Goal: Transaction & Acquisition: Purchase product/service

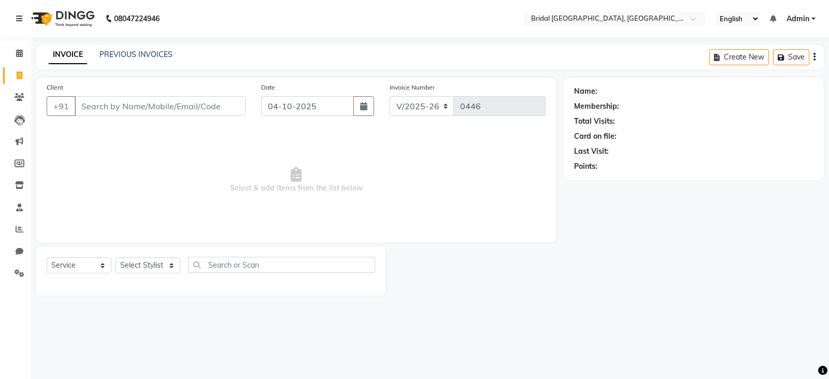
select select "8752"
select select "service"
click at [130, 58] on link "PREVIOUS INVOICES" at bounding box center [136, 54] width 73 height 9
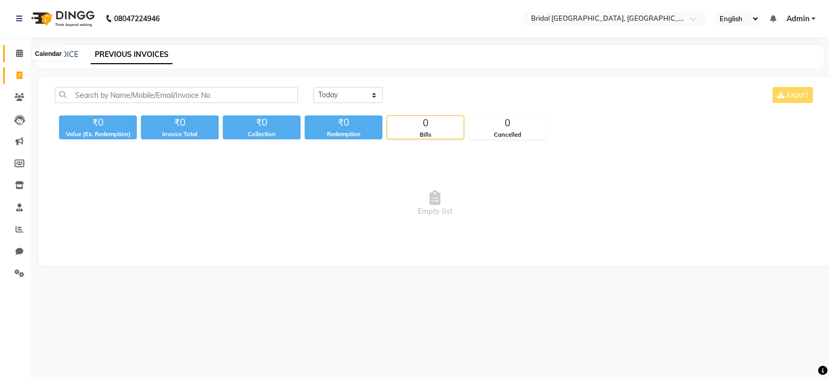
click at [17, 53] on icon at bounding box center [19, 53] width 7 height 8
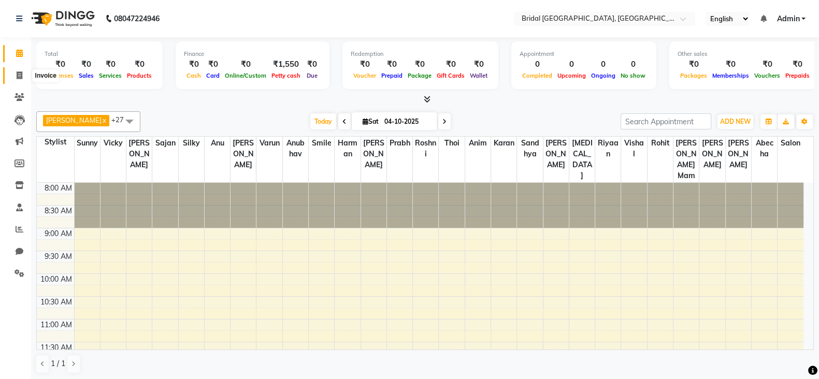
click at [17, 74] on icon at bounding box center [20, 76] width 6 height 8
select select "service"
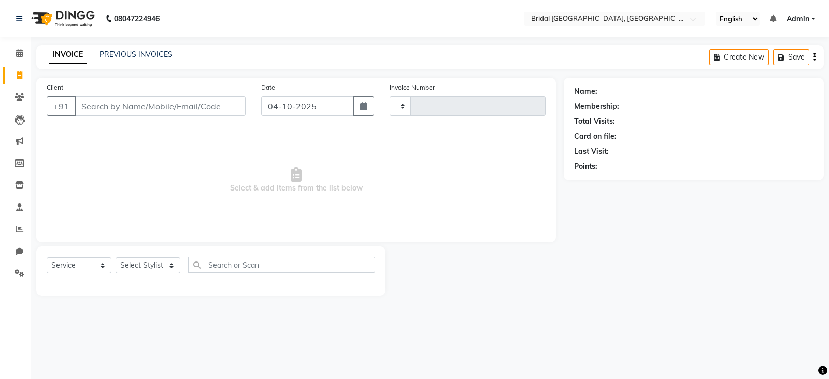
type input "0446"
select select "8752"
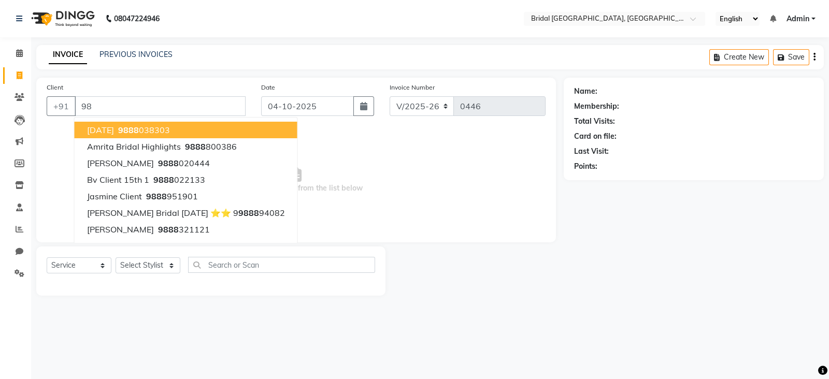
type input "9"
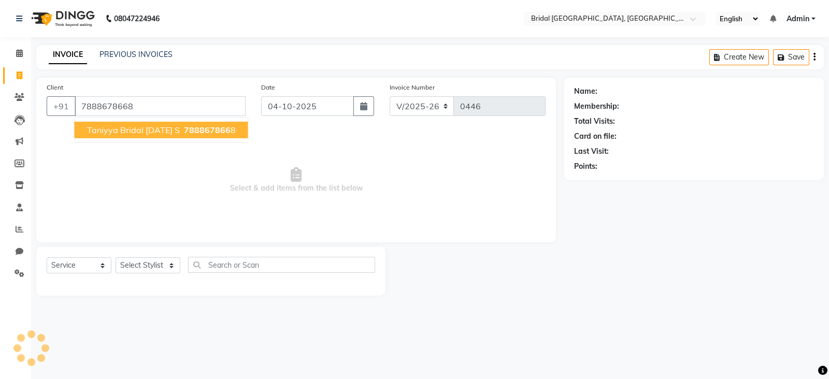
type input "7888678668"
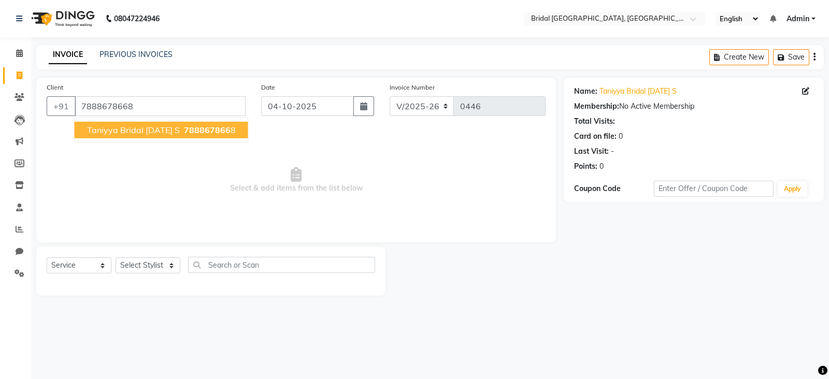
click at [139, 133] on span "Taniyya Bridal [DATE] S" at bounding box center [133, 130] width 93 height 10
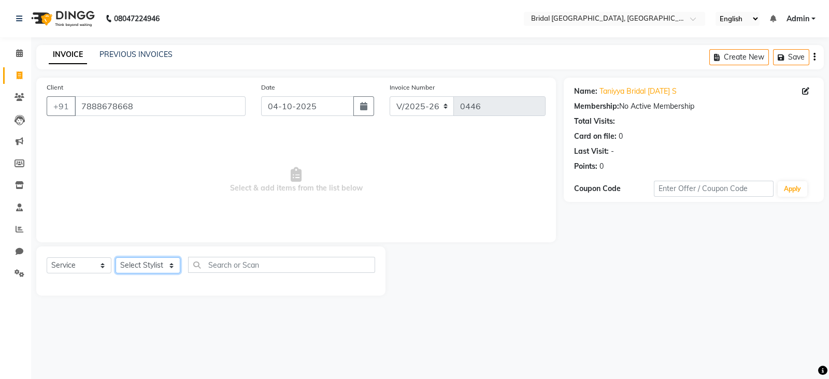
click at [160, 265] on select "Select Stylist [PERSON_NAME] Abecha Anim [PERSON_NAME] [PERSON_NAME] [PERSON_NA…" at bounding box center [148, 266] width 65 height 16
select select "90155"
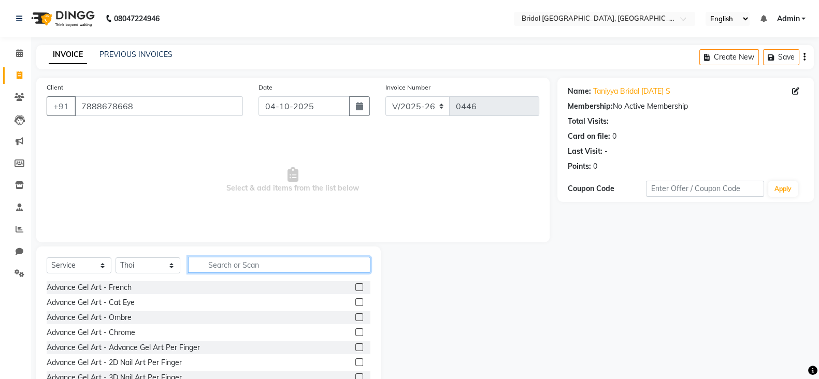
click at [218, 268] on input "text" at bounding box center [279, 265] width 182 height 16
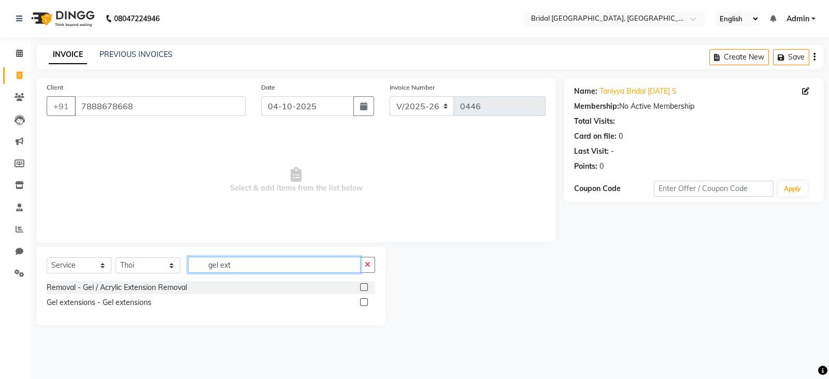
type input "gel ext"
click at [363, 304] on label at bounding box center [364, 303] width 8 height 8
click at [363, 304] on input "checkbox" at bounding box center [363, 303] width 7 height 7
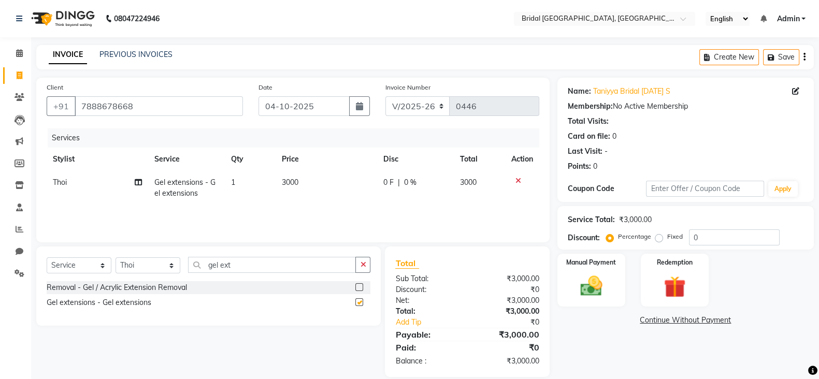
checkbox input "false"
click at [289, 183] on span "3000" at bounding box center [290, 182] width 17 height 9
select select "90155"
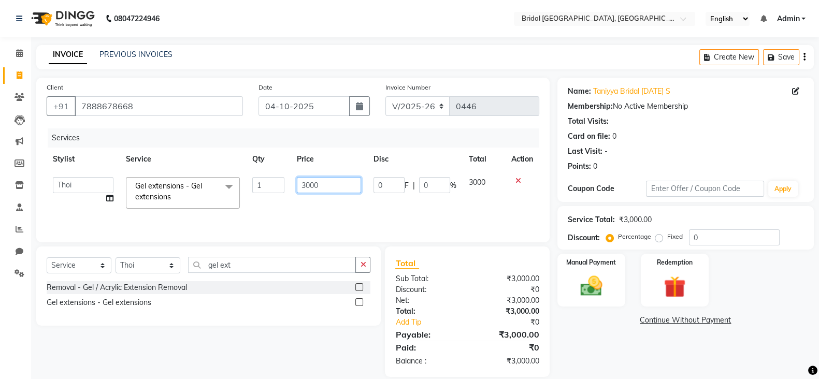
click at [307, 185] on input "3000" at bounding box center [329, 185] width 65 height 16
click at [309, 185] on input "3000" at bounding box center [329, 185] width 65 height 16
type input "2300"
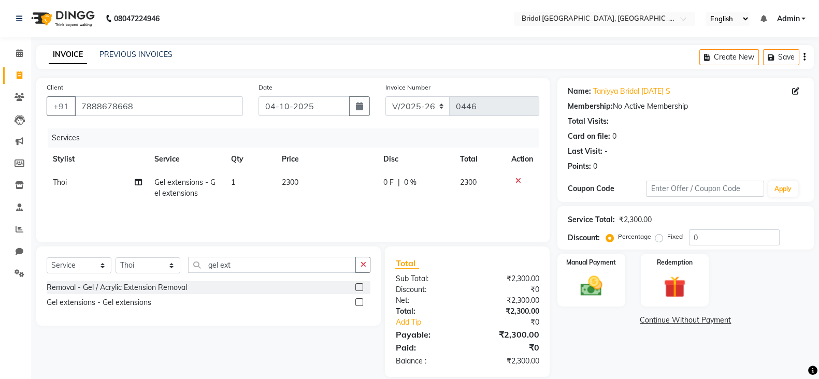
click at [507, 206] on div "Services Stylist Service Qty Price Disc Total Action Thoi Gel extensions - Gel …" at bounding box center [293, 181] width 493 height 104
click at [601, 289] on img at bounding box center [591, 286] width 37 height 26
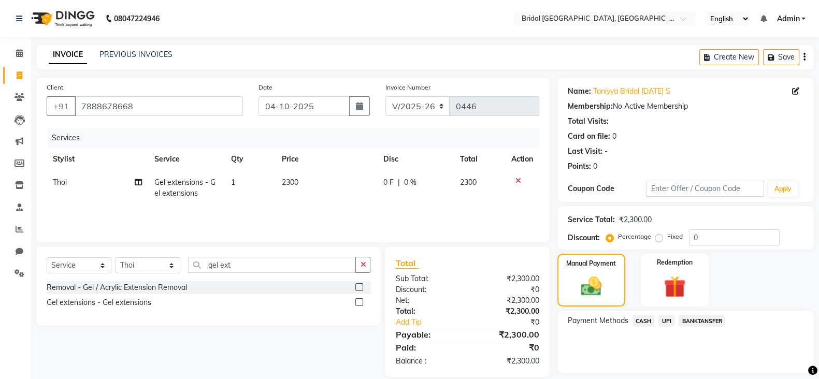
click at [653, 321] on span "CASH" at bounding box center [644, 321] width 22 height 12
click at [667, 372] on button "Add Payment" at bounding box center [727, 376] width 152 height 16
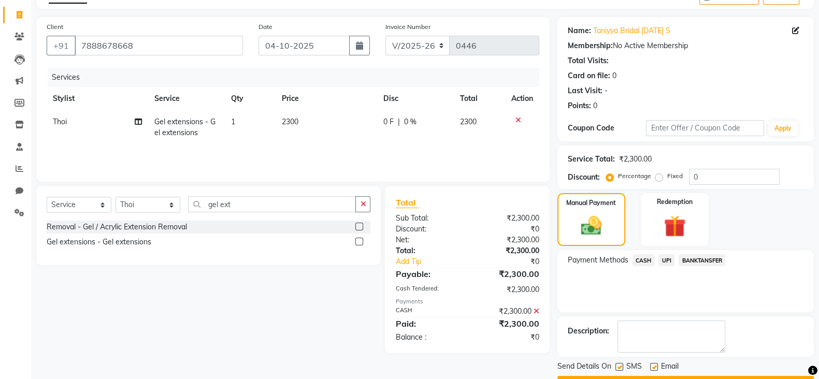
click at [648, 259] on span "CASH" at bounding box center [644, 260] width 22 height 12
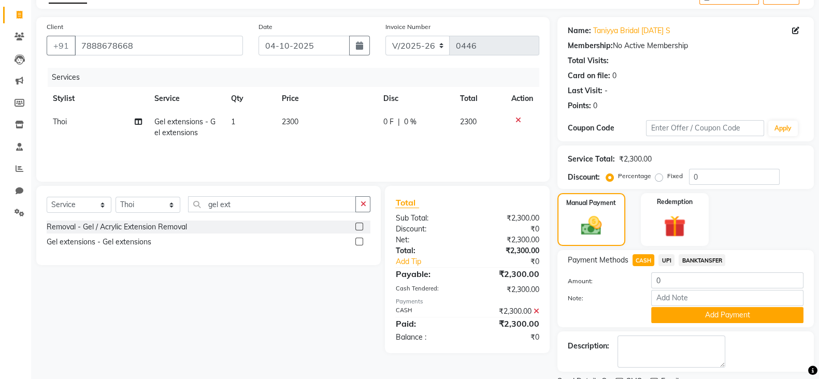
scroll to position [105, 0]
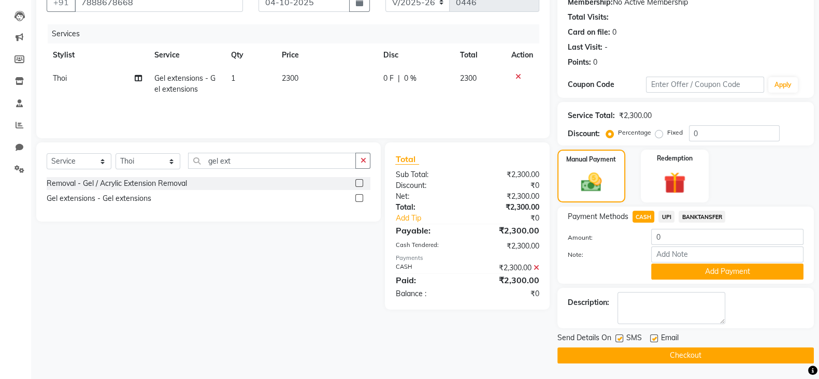
click at [651, 340] on label at bounding box center [654, 339] width 8 height 8
click at [651, 340] on input "checkbox" at bounding box center [653, 339] width 7 height 7
checkbox input "false"
click at [618, 341] on label at bounding box center [620, 339] width 8 height 8
click at [618, 341] on input "checkbox" at bounding box center [619, 339] width 7 height 7
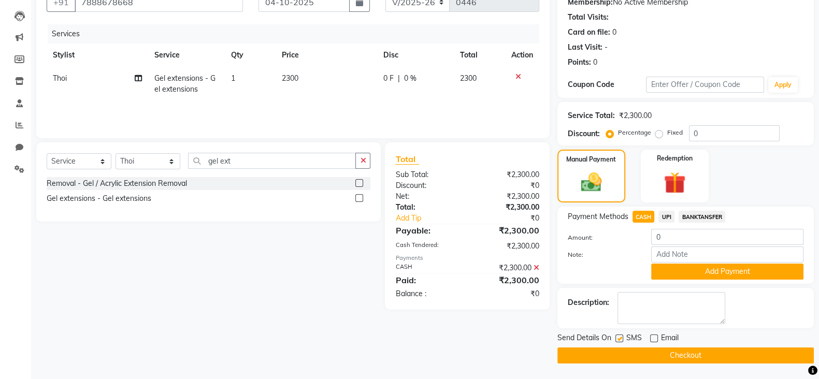
checkbox input "false"
click at [618, 358] on button "Checkout" at bounding box center [686, 356] width 257 height 16
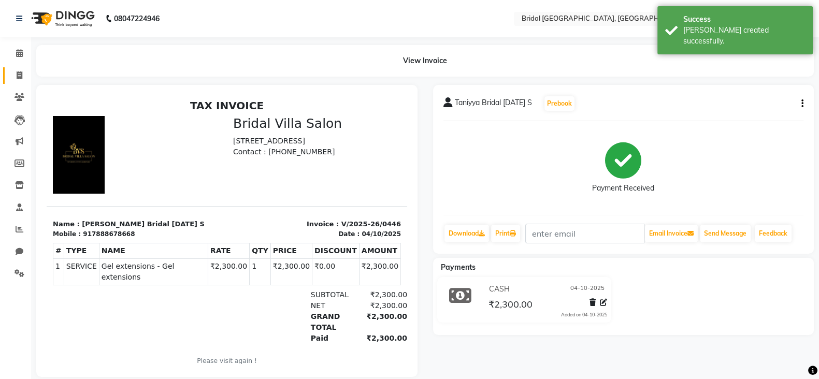
click at [20, 75] on icon at bounding box center [20, 76] width 6 height 8
select select "service"
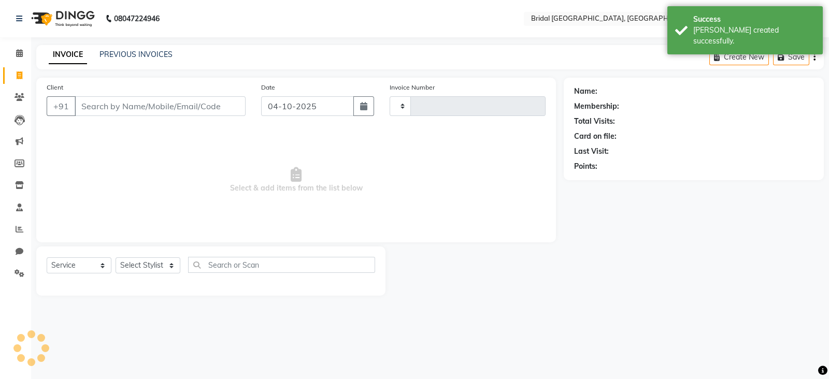
type input "0447"
select select "8752"
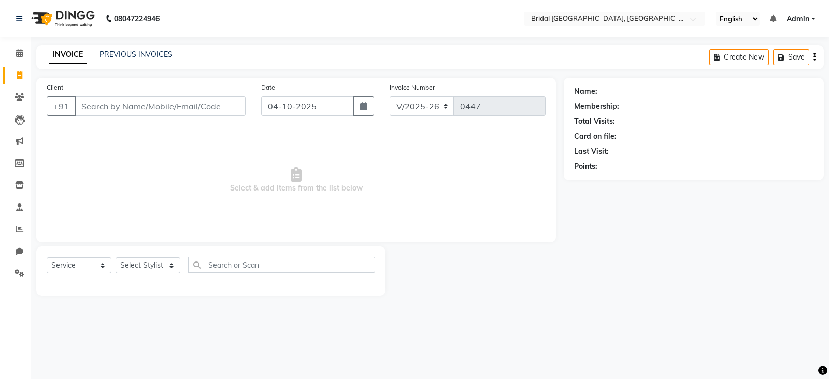
click at [135, 116] on input "Client" at bounding box center [160, 106] width 171 height 20
click at [137, 103] on input "Client" at bounding box center [160, 106] width 171 height 20
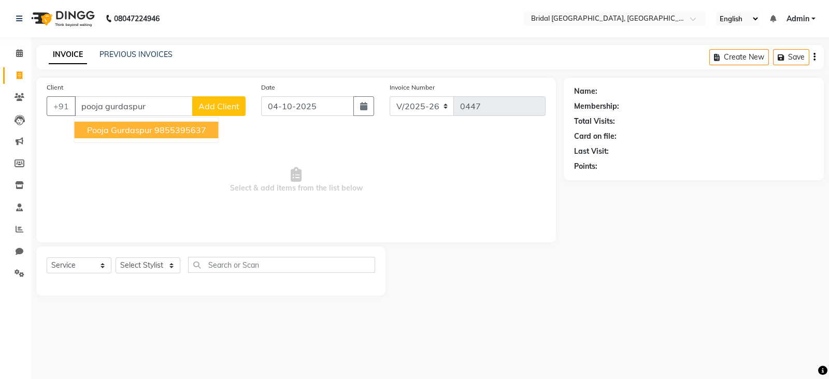
click at [166, 127] on ngb-highlight "9855395637" at bounding box center [180, 130] width 52 height 10
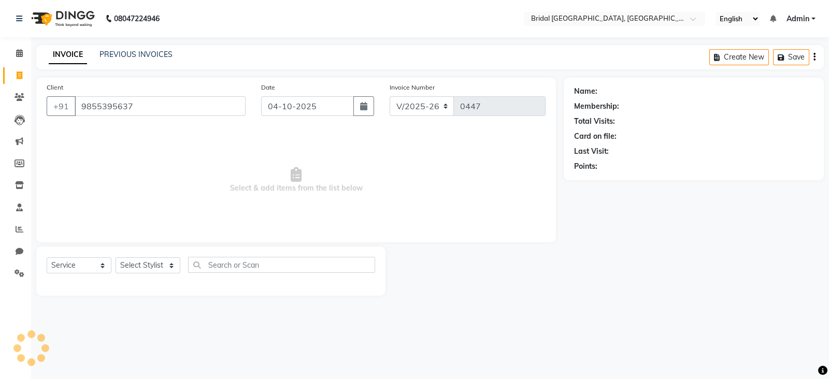
type input "9855395637"
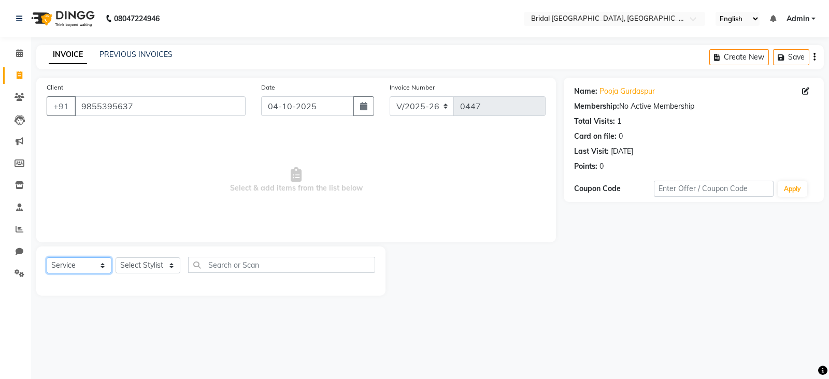
click at [103, 268] on select "Select Service Product Membership Package Voucher Prepaid Gift Card" at bounding box center [79, 266] width 65 height 16
select select "product"
click at [47, 258] on select "Select Service Product Membership Package Voucher Prepaid Gift Card" at bounding box center [79, 266] width 65 height 16
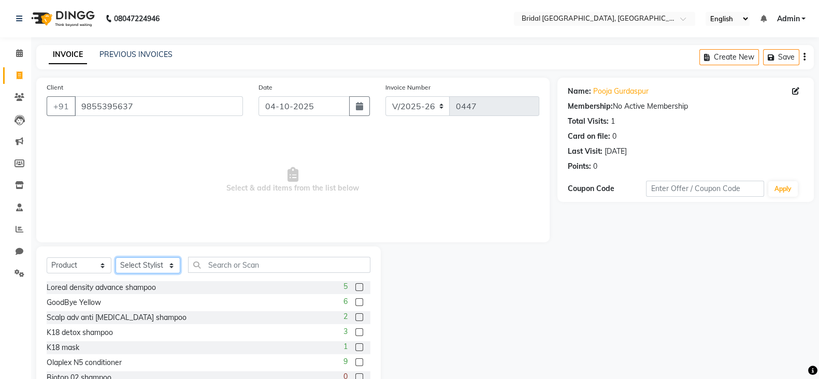
click at [174, 266] on select "Select Stylist [PERSON_NAME] Abecha Anim [PERSON_NAME] [PERSON_NAME] [PERSON_NA…" at bounding box center [148, 266] width 65 height 16
select select "90141"
click at [116, 258] on select "Select Stylist [PERSON_NAME] Abecha Anim [PERSON_NAME] [PERSON_NAME] [PERSON_NA…" at bounding box center [148, 266] width 65 height 16
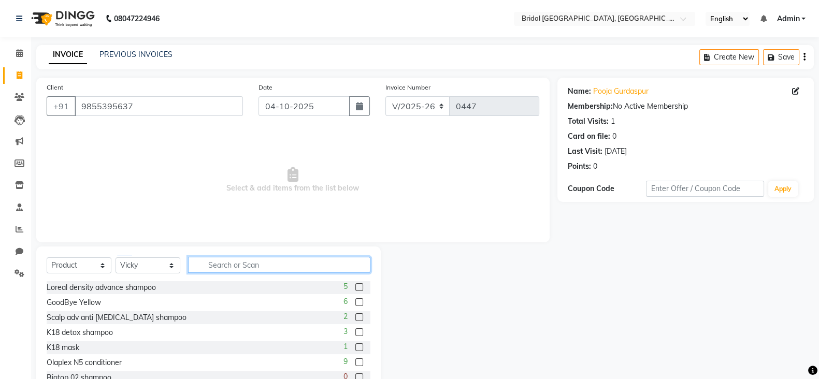
click at [217, 263] on input "text" at bounding box center [279, 265] width 182 height 16
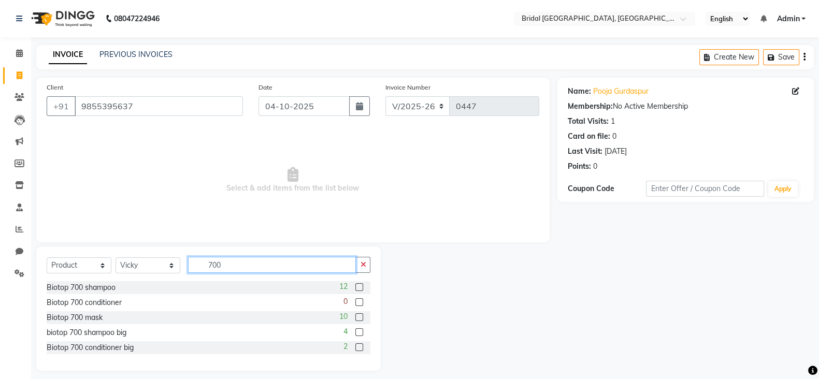
type input "700"
click at [360, 289] on label at bounding box center [360, 287] width 8 height 8
click at [360, 289] on input "checkbox" at bounding box center [359, 288] width 7 height 7
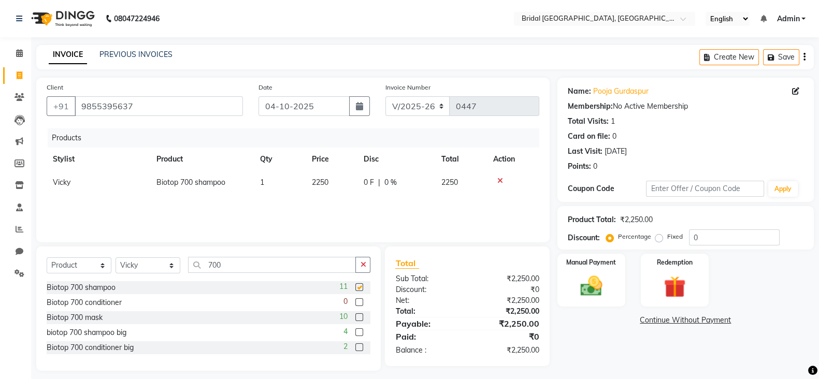
checkbox input "false"
click at [331, 178] on td "2250" at bounding box center [332, 182] width 52 height 23
select select "90141"
click at [361, 333] on label at bounding box center [360, 333] width 8 height 8
click at [361, 333] on input "checkbox" at bounding box center [359, 333] width 7 height 7
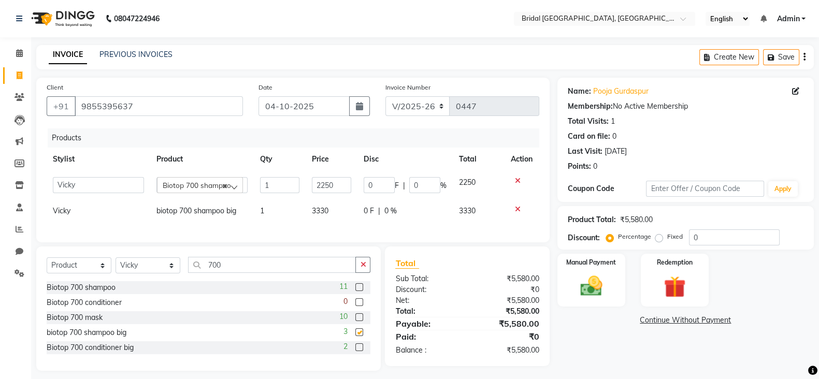
checkbox input "false"
click at [516, 180] on icon at bounding box center [518, 180] width 6 height 7
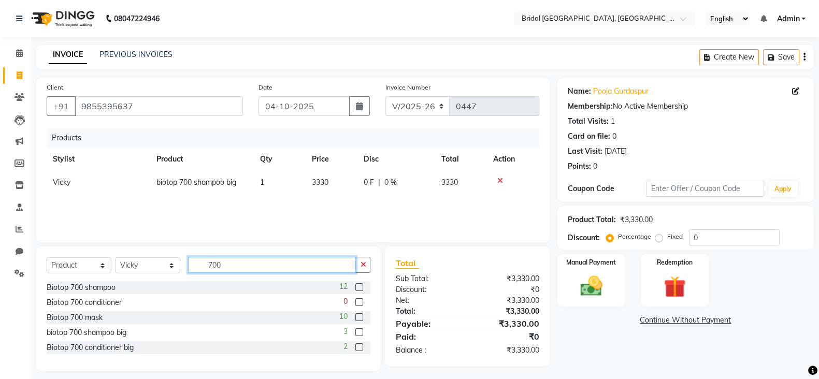
click at [299, 267] on input "700" at bounding box center [272, 265] width 168 height 16
type input "7"
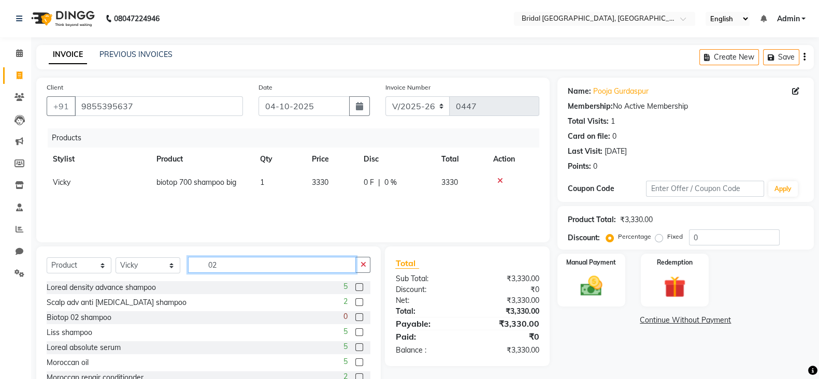
scroll to position [36, 0]
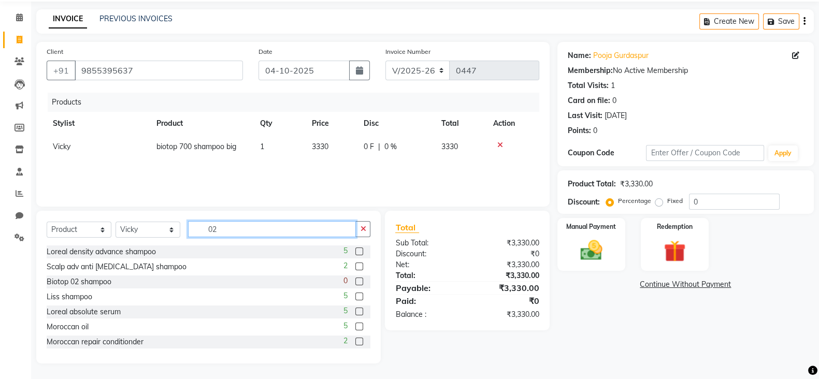
type input "02"
click at [356, 281] on label at bounding box center [360, 282] width 8 height 8
click at [356, 281] on input "checkbox" at bounding box center [359, 282] width 7 height 7
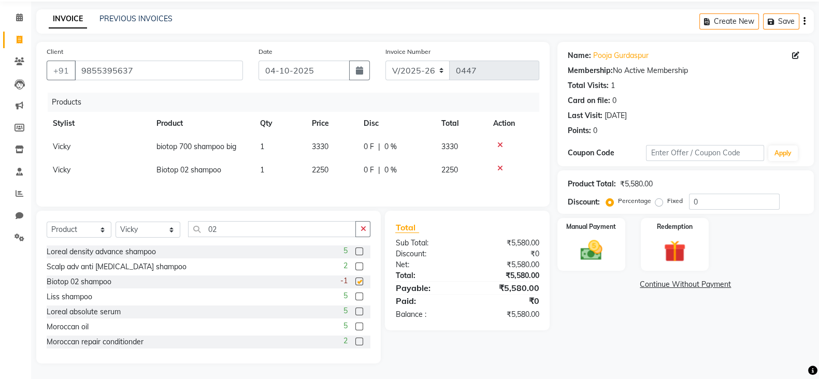
checkbox input "false"
click at [251, 226] on input "02" at bounding box center [272, 229] width 168 height 16
type input "0"
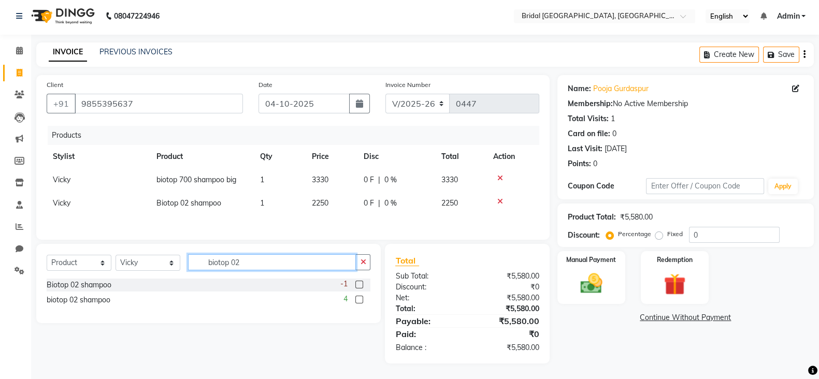
scroll to position [6, 0]
type input "biotop 02"
click at [359, 300] on label at bounding box center [360, 300] width 8 height 8
click at [359, 300] on input "checkbox" at bounding box center [359, 300] width 7 height 7
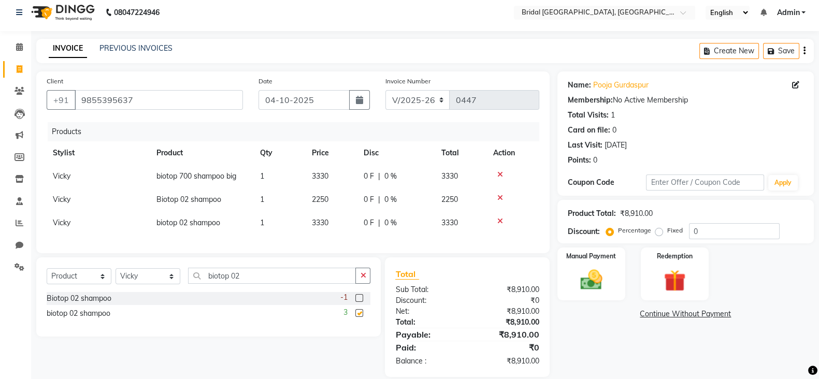
checkbox input "false"
click at [499, 196] on icon at bounding box center [501, 197] width 6 height 7
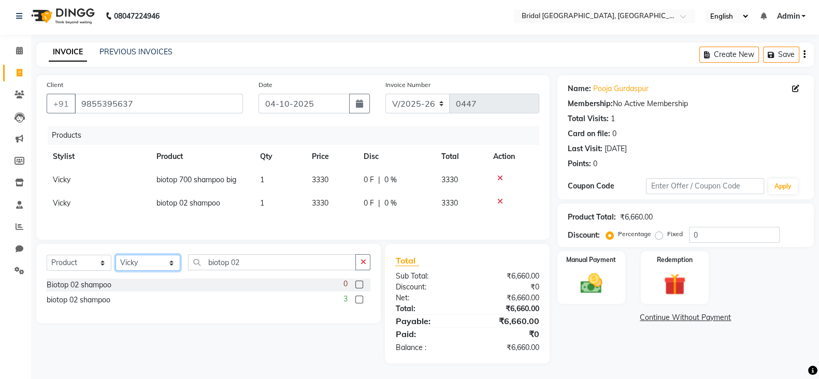
click at [172, 260] on select "Select Stylist [PERSON_NAME] Abecha Anim [PERSON_NAME] [PERSON_NAME] [PERSON_NA…" at bounding box center [148, 263] width 65 height 16
click at [298, 262] on input "biotop 02" at bounding box center [272, 262] width 168 height 16
type input "b"
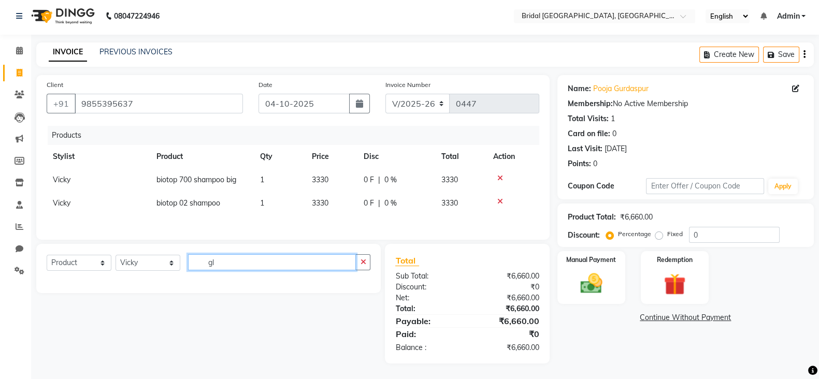
type input "g"
type input "colour"
click at [104, 266] on select "Select Service Product Membership Package Voucher Prepaid Gift Card" at bounding box center [79, 263] width 65 height 16
select select "service"
click at [47, 256] on select "Select Service Product Membership Package Voucher Prepaid Gift Card" at bounding box center [79, 263] width 65 height 16
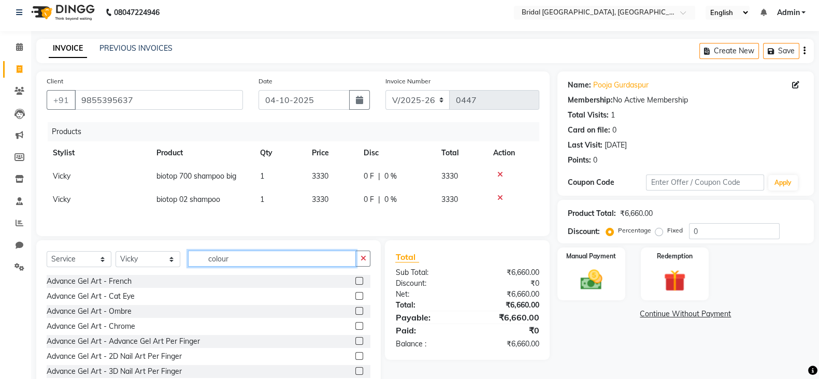
click at [238, 260] on input "colour" at bounding box center [272, 259] width 168 height 16
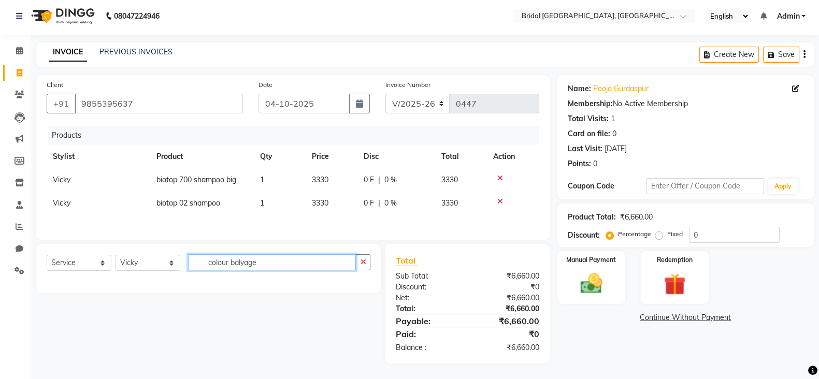
click at [298, 263] on input "colour balyage" at bounding box center [272, 262] width 168 height 16
type input "c"
click at [278, 268] on input "hair colour balyage" at bounding box center [272, 262] width 168 height 16
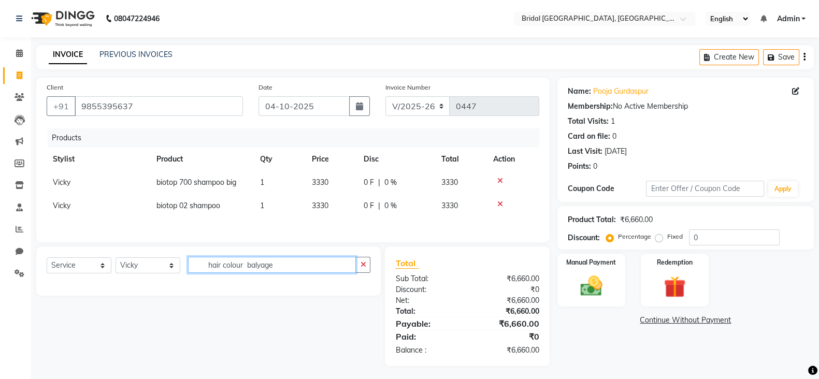
click at [278, 263] on input "hair colour balyage" at bounding box center [272, 265] width 168 height 16
type input "h"
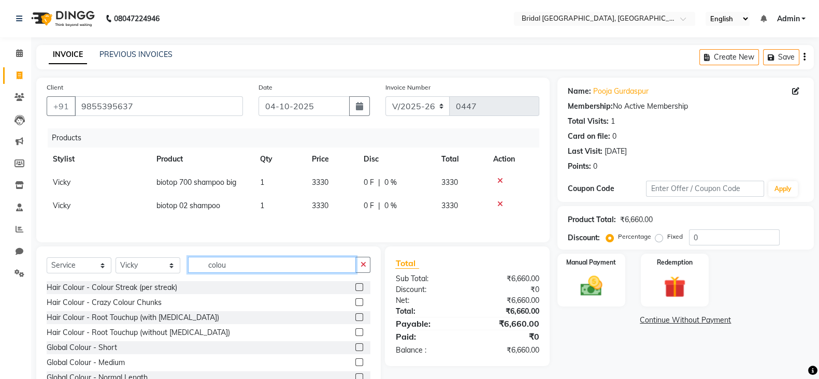
type input "colour"
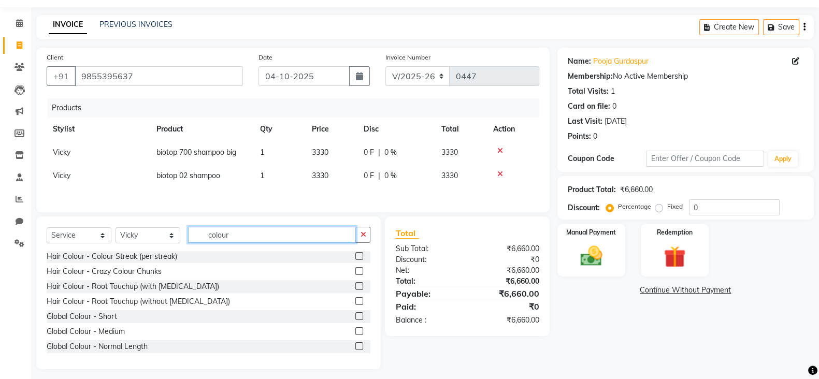
scroll to position [40, 0]
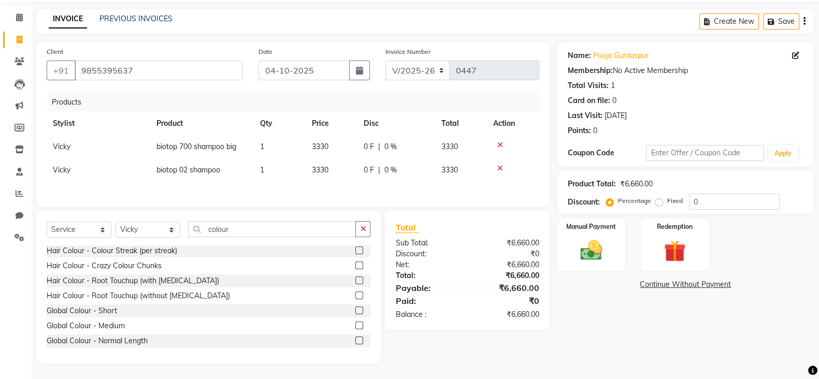
click at [356, 343] on label at bounding box center [360, 341] width 8 height 8
click at [356, 343] on input "checkbox" at bounding box center [359, 341] width 7 height 7
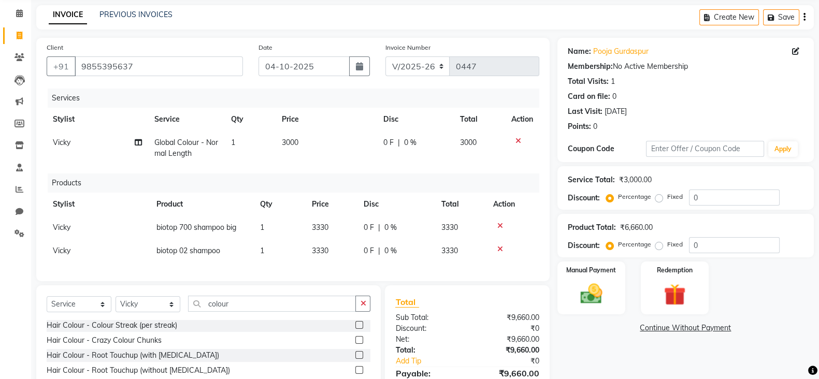
checkbox input "false"
click at [300, 139] on td "3000" at bounding box center [327, 148] width 102 height 34
select select "90141"
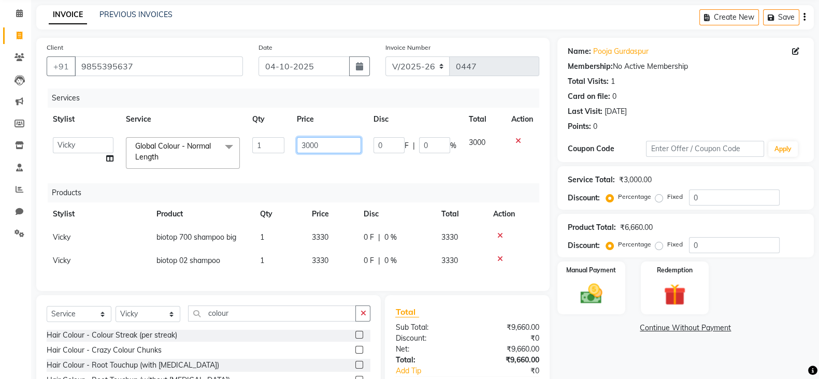
click at [327, 145] on input "3000" at bounding box center [329, 145] width 65 height 16
type input "3"
type input "9500"
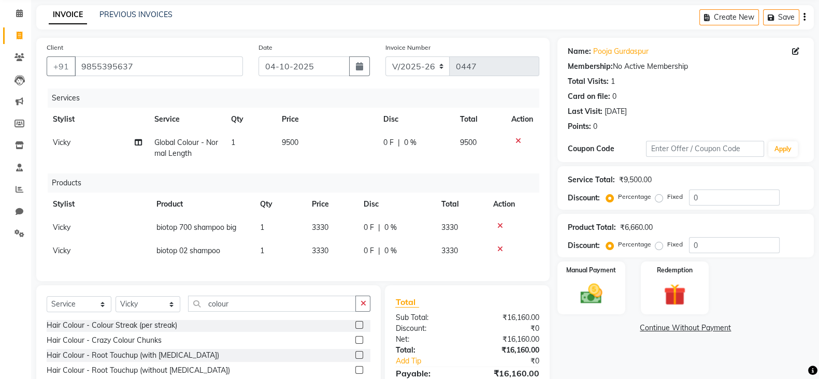
click at [105, 156] on td "Vicky" at bounding box center [98, 148] width 102 height 34
select select "90141"
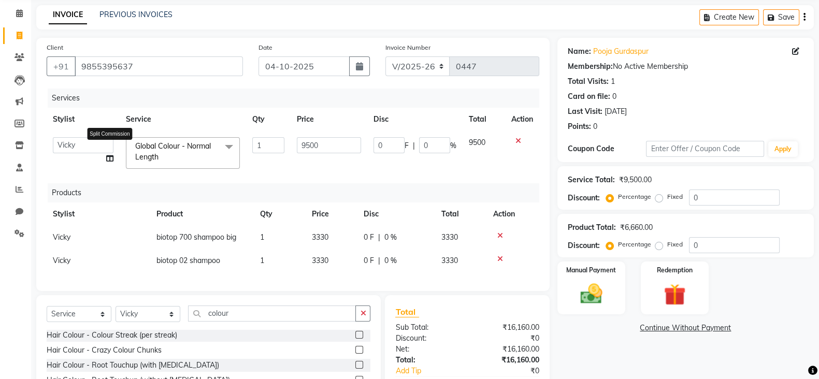
click at [106, 164] on span at bounding box center [109, 158] width 7 height 11
click at [110, 160] on icon at bounding box center [109, 158] width 7 height 7
select select "90141"
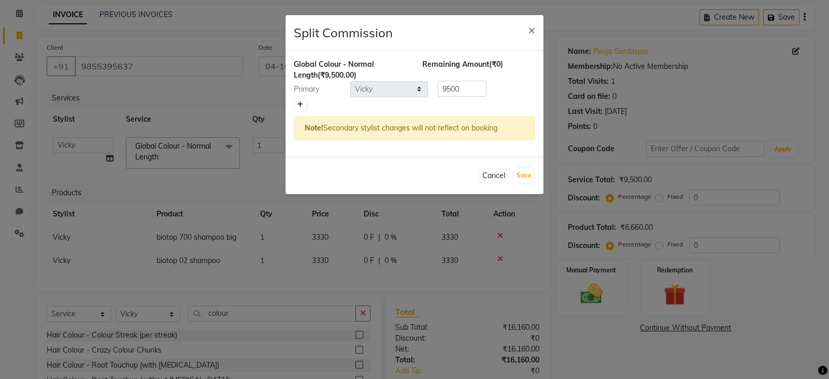
click at [302, 102] on icon at bounding box center [300, 105] width 6 height 6
type input "4750"
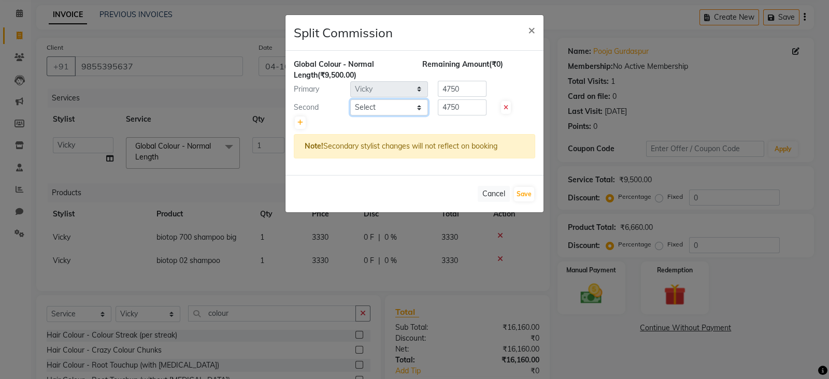
click at [420, 104] on select "Select [PERSON_NAME] Anim [PERSON_NAME] [PERSON_NAME] [PERSON_NAME] [PERSON_NAM…" at bounding box center [389, 108] width 78 height 16
select select "90149"
click at [350, 100] on select "Select [PERSON_NAME] Anim [PERSON_NAME] [PERSON_NAME] [PERSON_NAME] [PERSON_NAM…" at bounding box center [389, 108] width 78 height 16
click at [469, 107] on input "4750" at bounding box center [462, 108] width 49 height 16
type input "4"
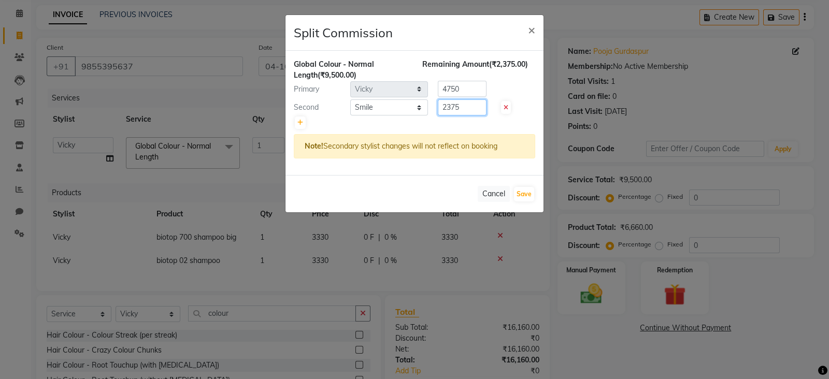
type input "2375"
click at [477, 82] on input "4750" at bounding box center [462, 89] width 49 height 16
type input "4"
type input "7125"
click at [522, 190] on button "Save" at bounding box center [524, 194] width 20 height 15
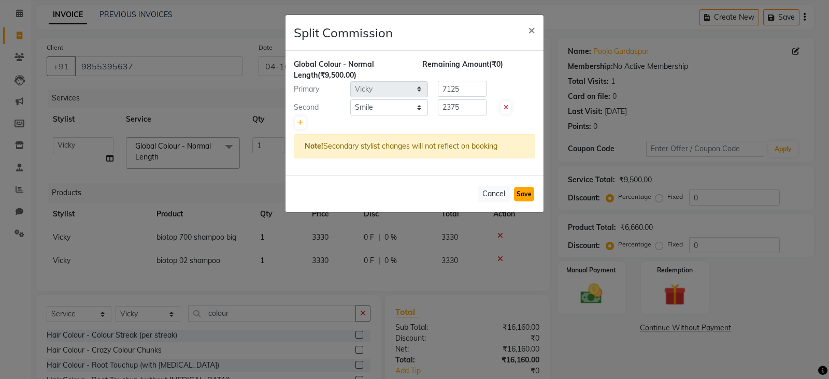
select select "Select"
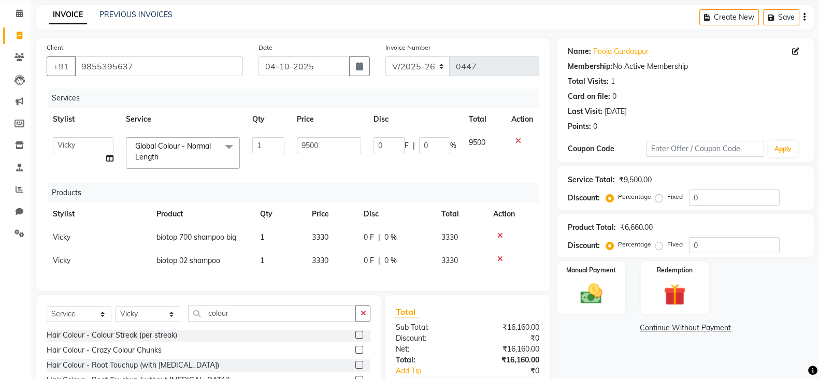
click at [327, 261] on span "3330" at bounding box center [320, 260] width 17 height 9
select select "90141"
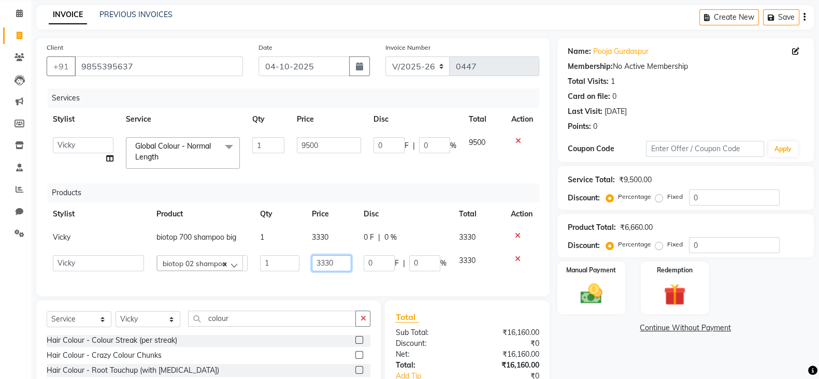
click at [340, 266] on input "3330" at bounding box center [331, 264] width 39 height 16
type input "3"
type input "3170"
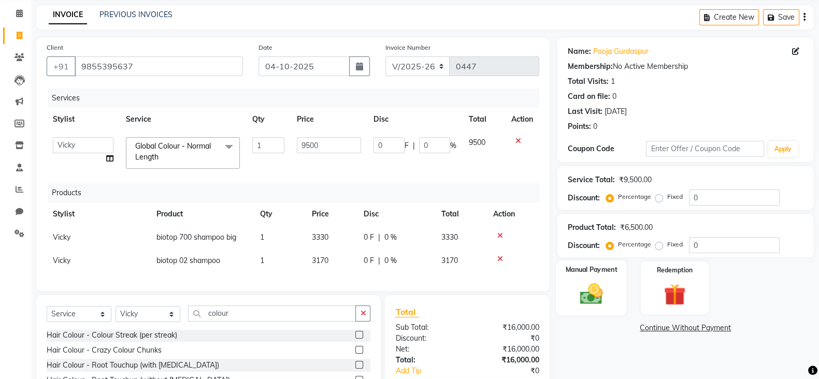
click at [596, 310] on div "Manual Payment" at bounding box center [591, 288] width 71 height 55
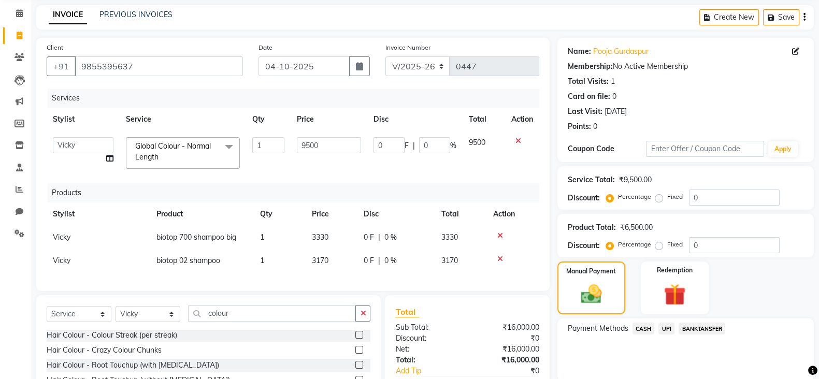
click at [650, 328] on span "CASH" at bounding box center [644, 329] width 22 height 12
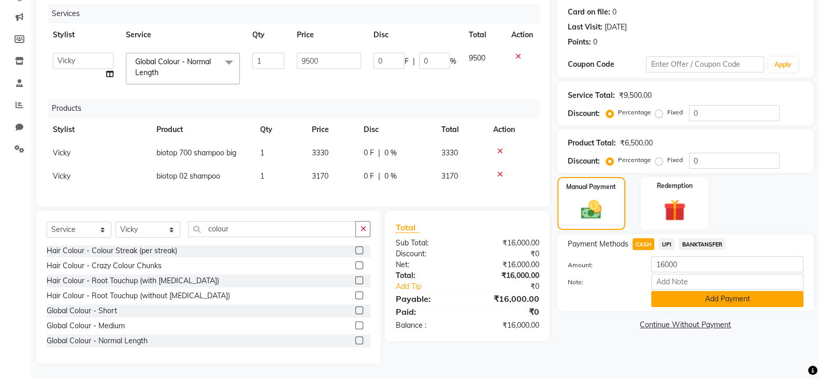
click at [741, 292] on button "Add Payment" at bounding box center [727, 299] width 152 height 16
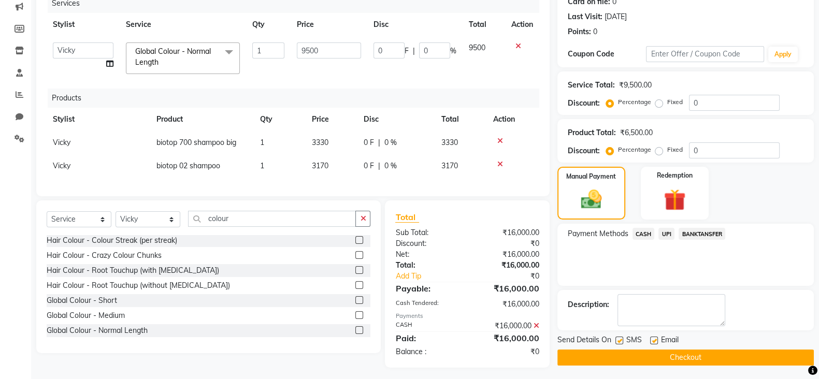
scroll to position [148, 0]
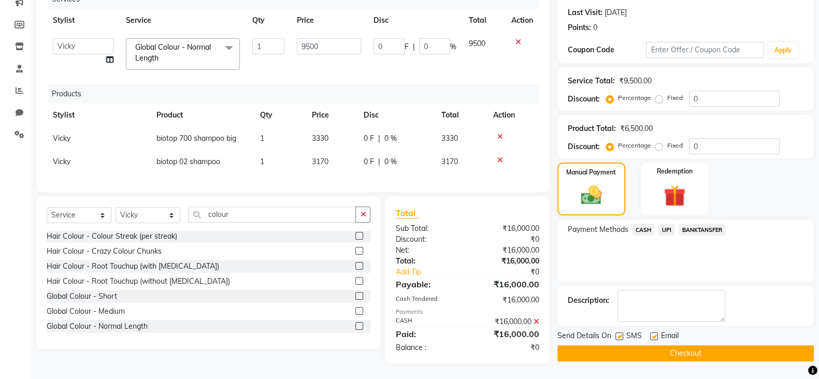
click at [654, 333] on label at bounding box center [654, 337] width 8 height 8
click at [654, 334] on input "checkbox" at bounding box center [653, 337] width 7 height 7
checkbox input "false"
click at [621, 333] on label at bounding box center [620, 337] width 8 height 8
click at [621, 334] on input "checkbox" at bounding box center [619, 337] width 7 height 7
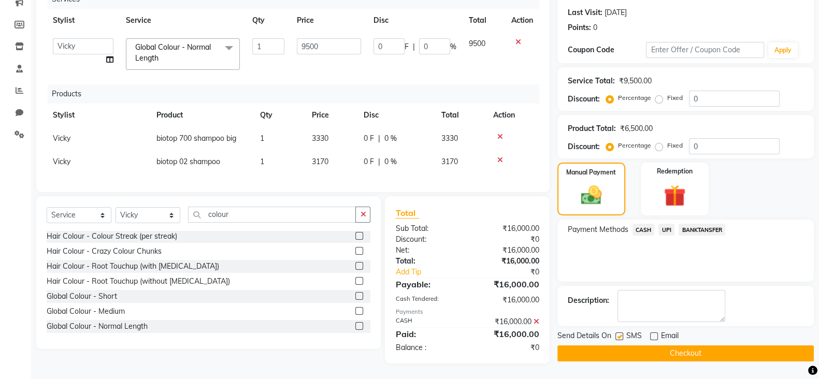
checkbox input "false"
click at [657, 346] on button "Checkout" at bounding box center [686, 354] width 257 height 16
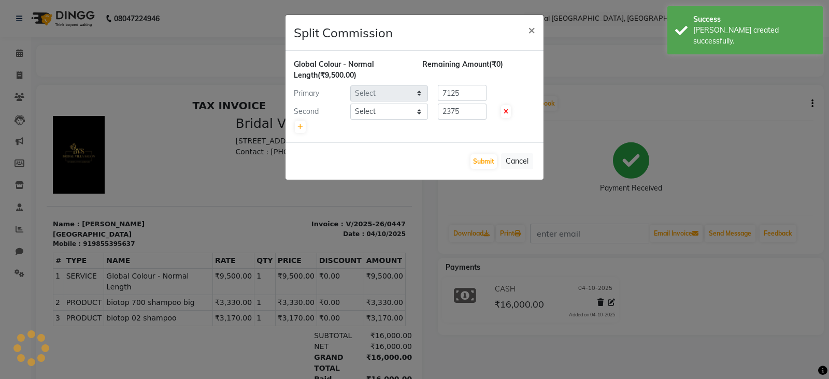
select select "90141"
select select "90149"
click at [487, 158] on button "Submit" at bounding box center [484, 161] width 26 height 15
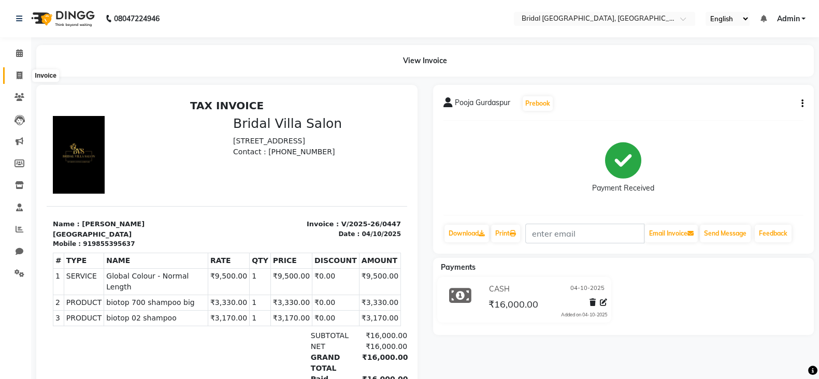
click at [23, 76] on span at bounding box center [19, 76] width 18 height 12
select select "service"
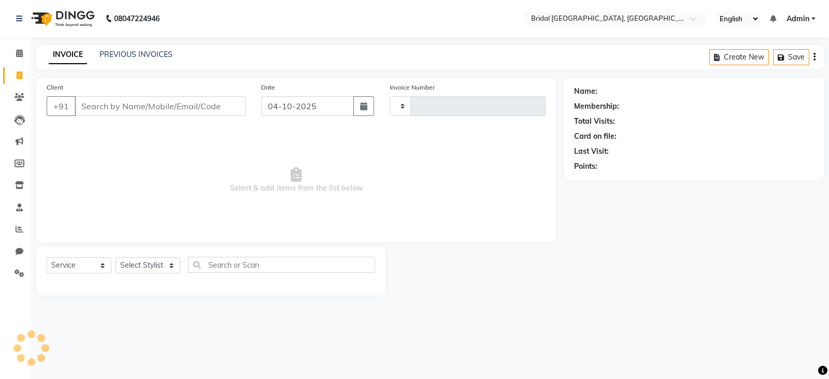
type input "0448"
select select "8752"
click at [102, 112] on input "Client" at bounding box center [160, 106] width 171 height 20
click at [119, 104] on input "Client" at bounding box center [160, 106] width 171 height 20
type input "a"
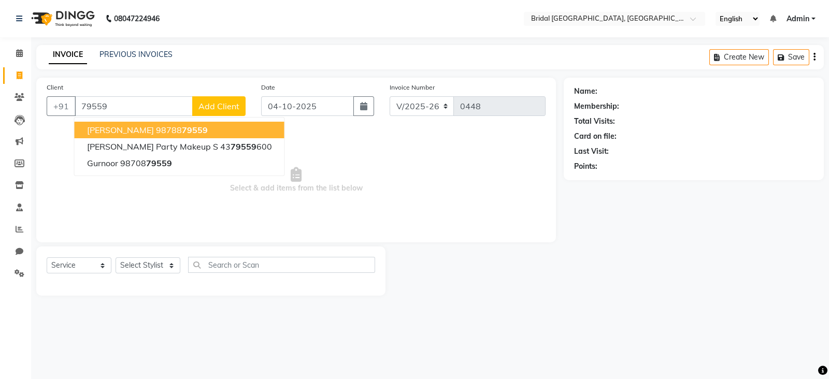
click at [151, 122] on button "[PERSON_NAME] 98788 79559" at bounding box center [180, 130] width 210 height 17
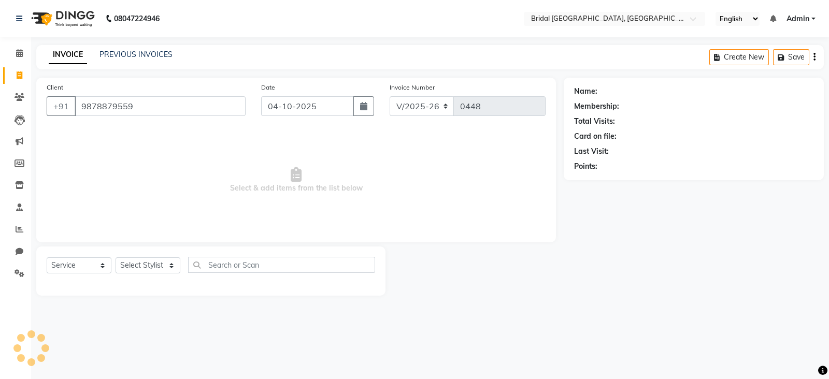
type input "9878879559"
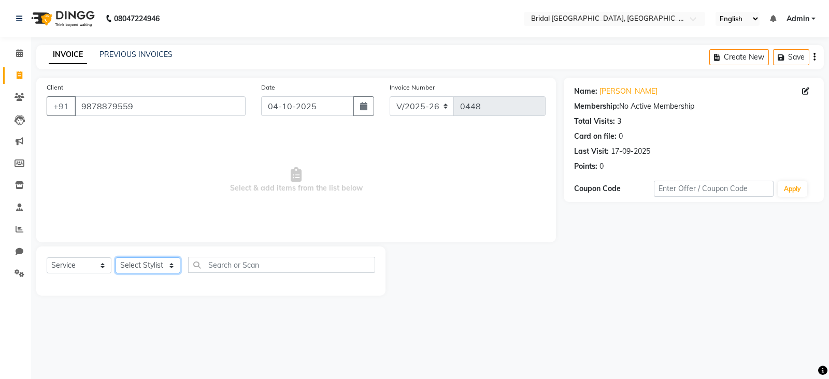
click at [173, 270] on select "Select Stylist [PERSON_NAME] Abecha Anim [PERSON_NAME] [PERSON_NAME] [PERSON_NA…" at bounding box center [148, 266] width 65 height 16
select select "90155"
click at [116, 258] on select "Select Stylist [PERSON_NAME] Abecha Anim [PERSON_NAME] [PERSON_NAME] [PERSON_NA…" at bounding box center [148, 266] width 65 height 16
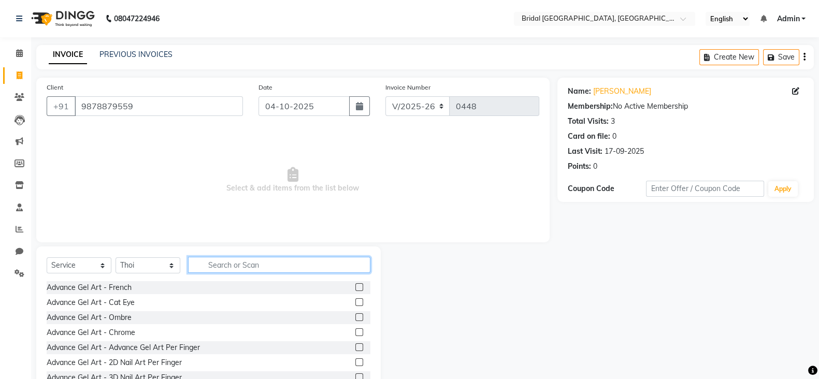
click at [263, 260] on input "text" at bounding box center [279, 265] width 182 height 16
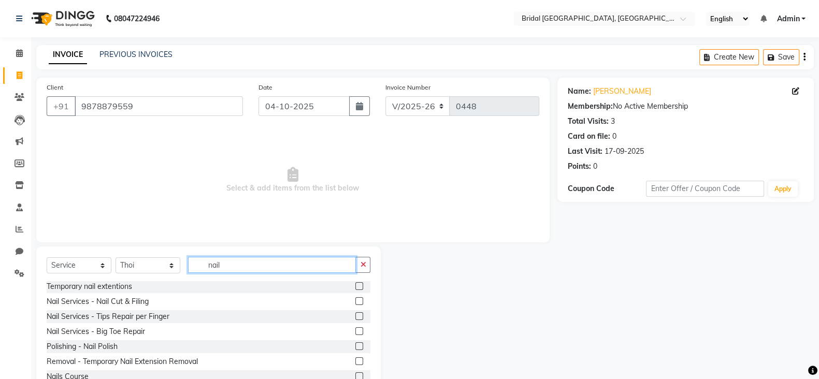
scroll to position [36, 0]
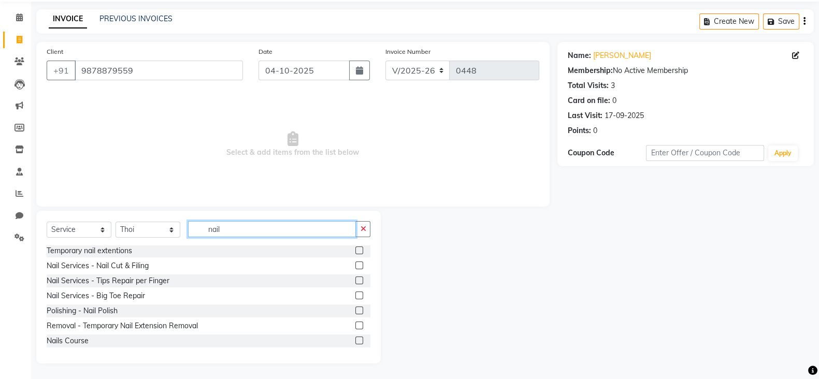
type input "nail"
click at [356, 325] on label at bounding box center [360, 326] width 8 height 8
click at [356, 325] on input "checkbox" at bounding box center [359, 326] width 7 height 7
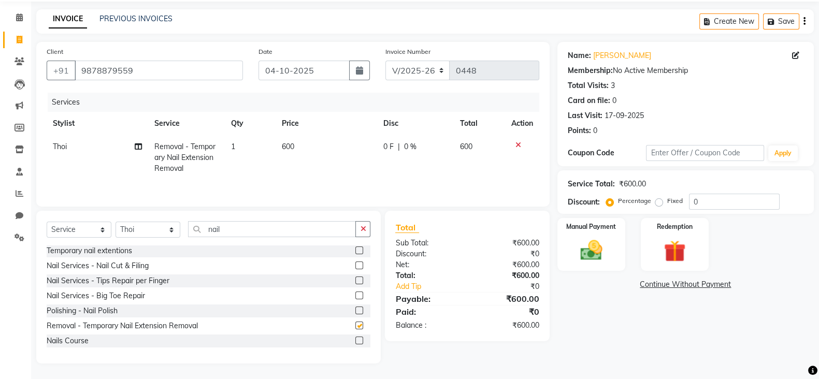
checkbox input "false"
click at [295, 146] on td "600" at bounding box center [327, 157] width 102 height 45
select select "90155"
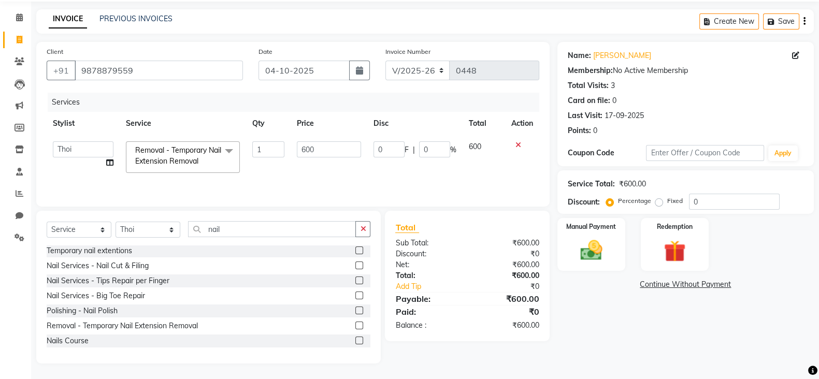
click at [295, 146] on td "600" at bounding box center [329, 157] width 77 height 44
click at [320, 153] on input "600" at bounding box center [329, 149] width 65 height 16
type input "6"
click at [333, 142] on input "number" at bounding box center [329, 149] width 65 height 16
click at [343, 155] on input "number" at bounding box center [329, 149] width 65 height 16
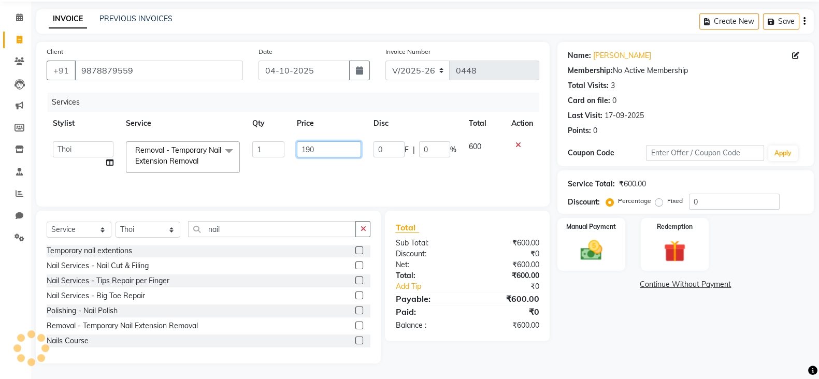
type input "1900"
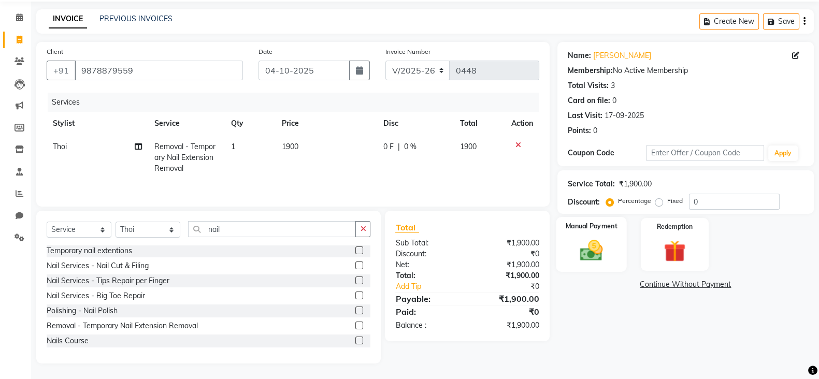
click at [582, 250] on img at bounding box center [591, 250] width 37 height 26
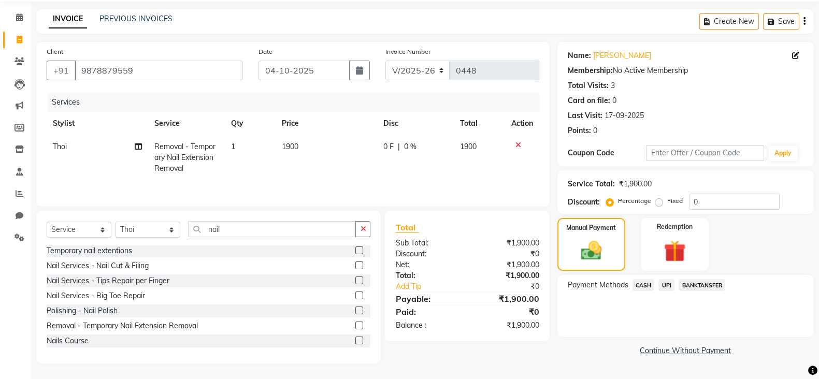
click at [667, 282] on span "UPI" at bounding box center [667, 285] width 16 height 12
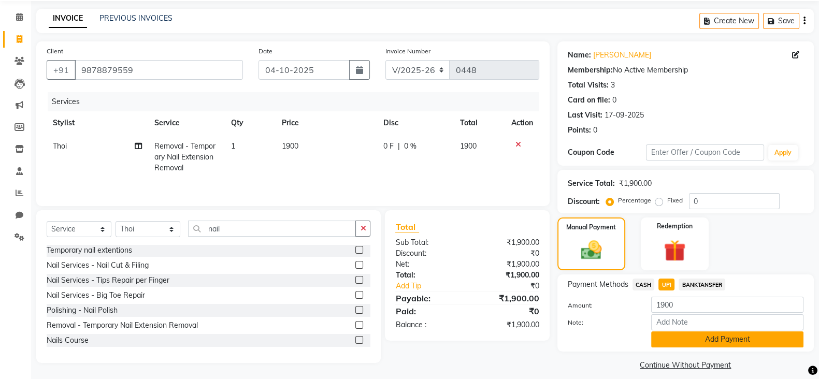
click at [722, 343] on button "Add Payment" at bounding box center [727, 340] width 152 height 16
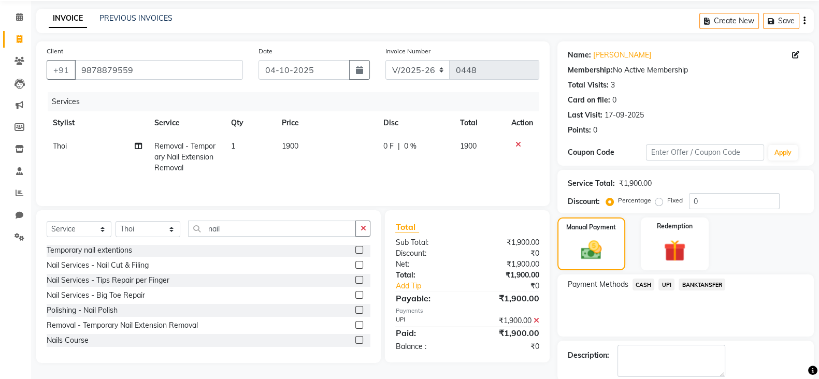
scroll to position [89, 0]
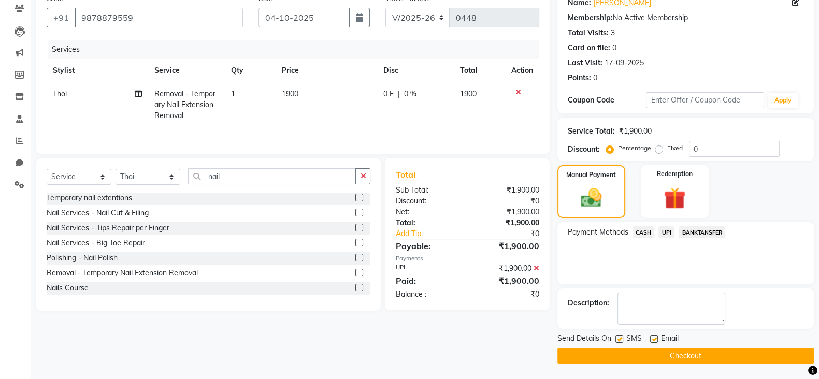
click at [665, 231] on span "UPI" at bounding box center [667, 232] width 16 height 12
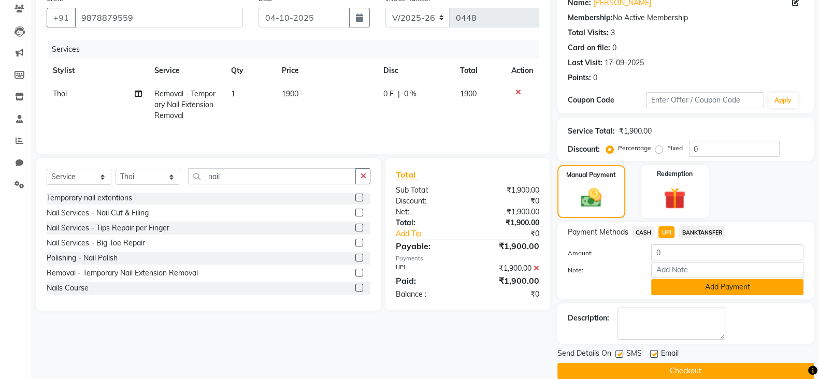
click at [702, 287] on button "Add Payment" at bounding box center [727, 287] width 152 height 16
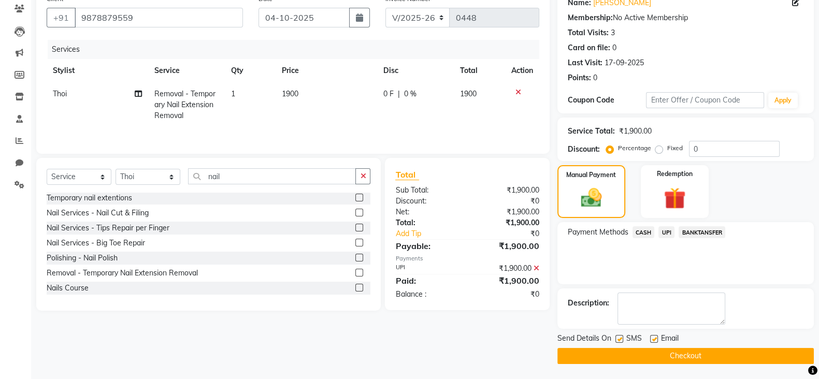
click at [654, 336] on label at bounding box center [654, 339] width 8 height 8
click at [654, 336] on input "checkbox" at bounding box center [653, 339] width 7 height 7
checkbox input "false"
click at [617, 338] on label at bounding box center [620, 339] width 8 height 8
click at [617, 338] on input "checkbox" at bounding box center [619, 339] width 7 height 7
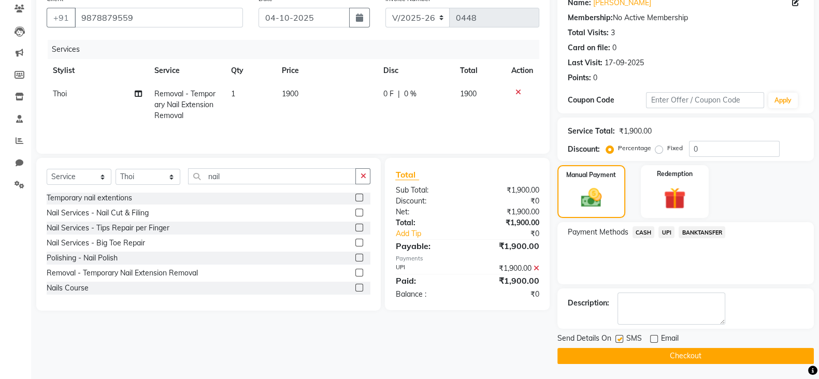
checkbox input "false"
click at [671, 350] on button "Checkout" at bounding box center [686, 356] width 257 height 16
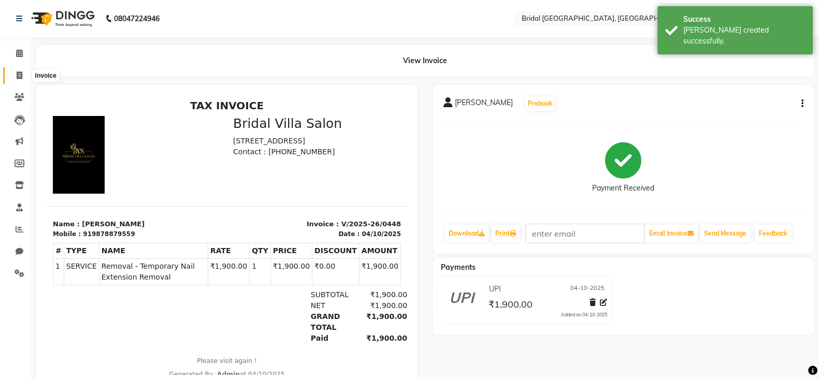
click at [18, 74] on icon at bounding box center [20, 76] width 6 height 8
select select "service"
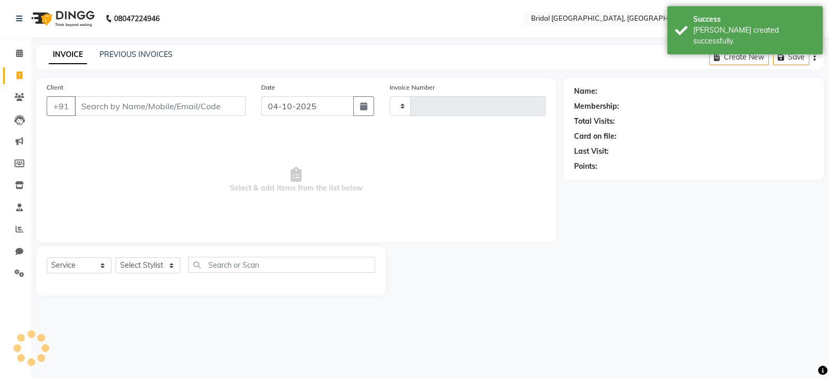
type input "0449"
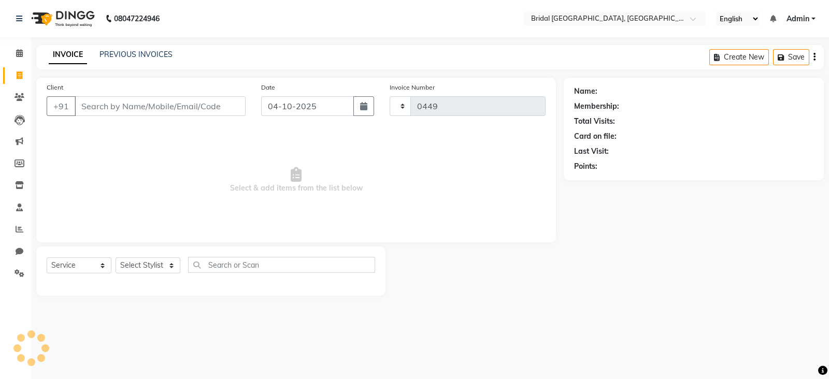
select select "8752"
click at [123, 105] on input "Client" at bounding box center [160, 106] width 171 height 20
